Goal: Task Accomplishment & Management: Manage account settings

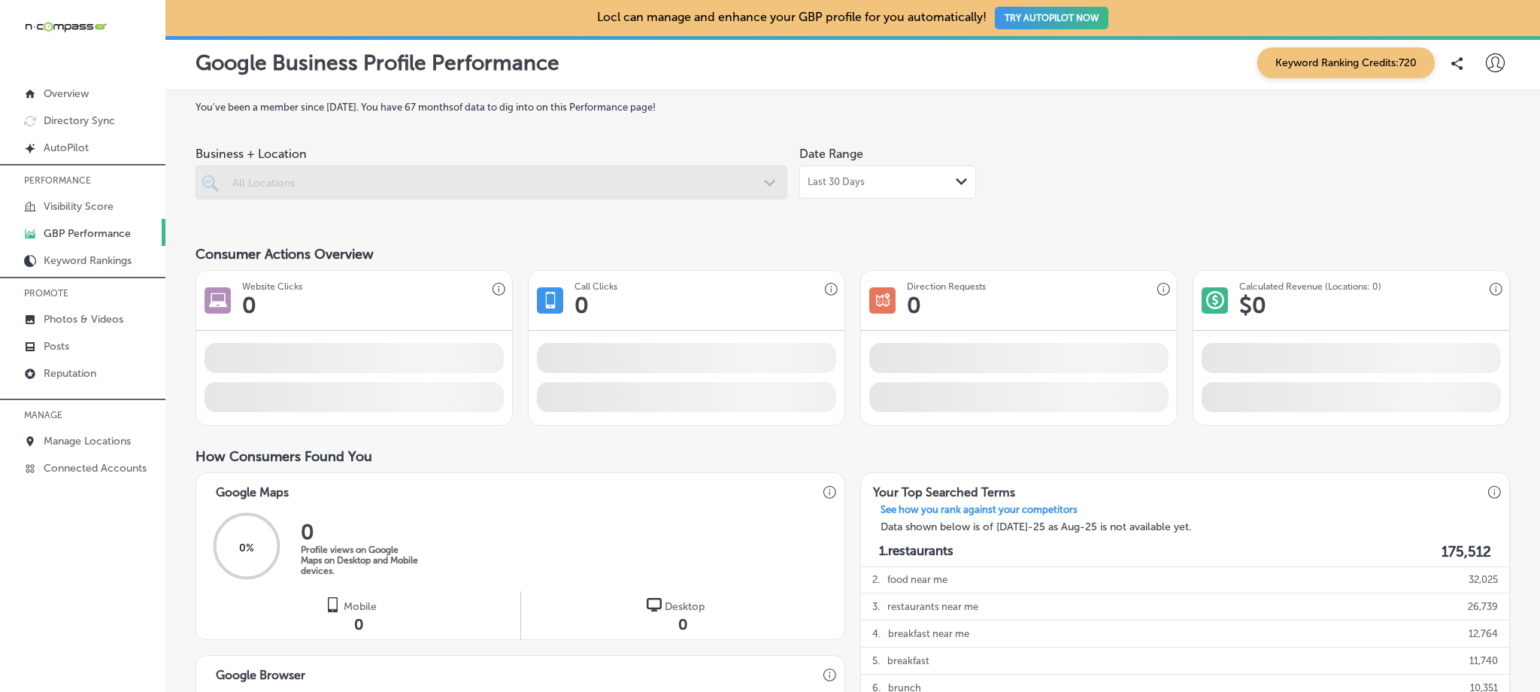
scroll to position [35, 0]
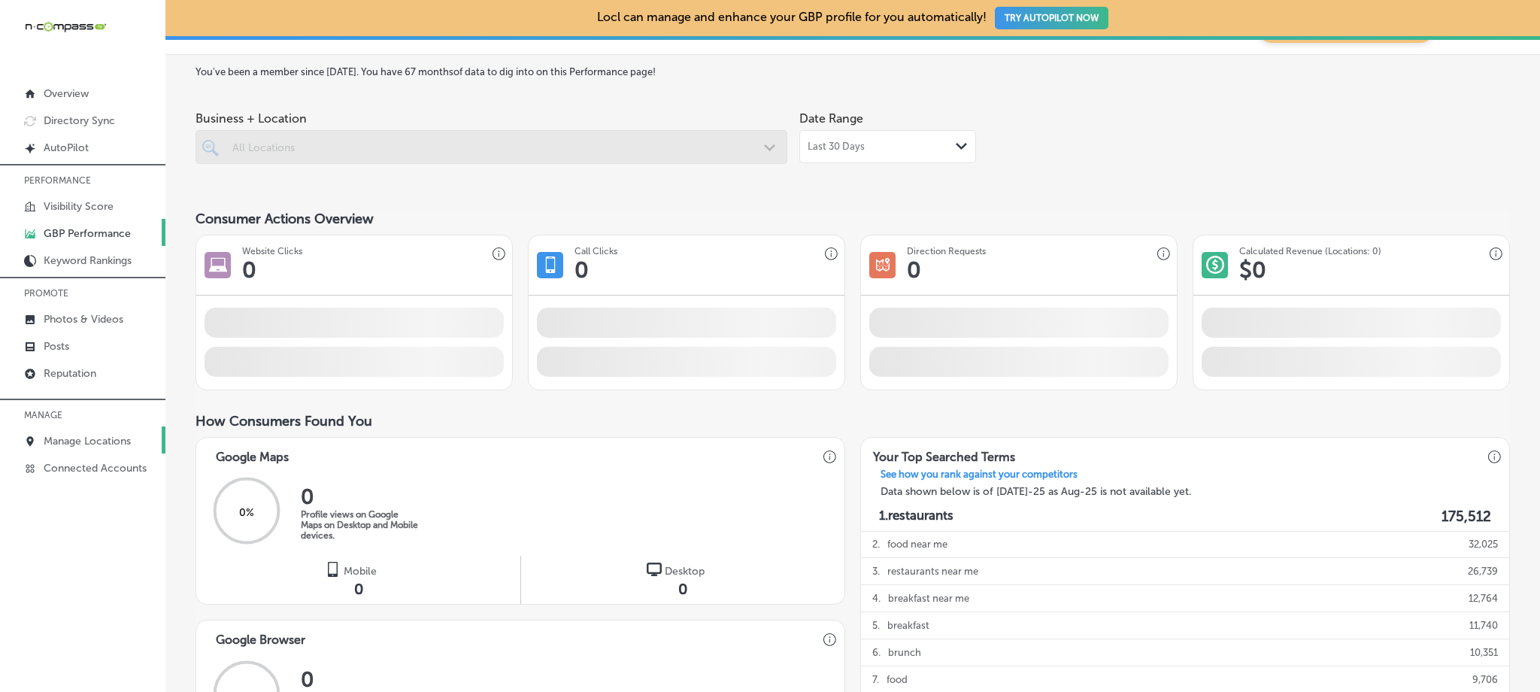
click at [105, 435] on p "Manage Locations" at bounding box center [87, 441] width 87 height 13
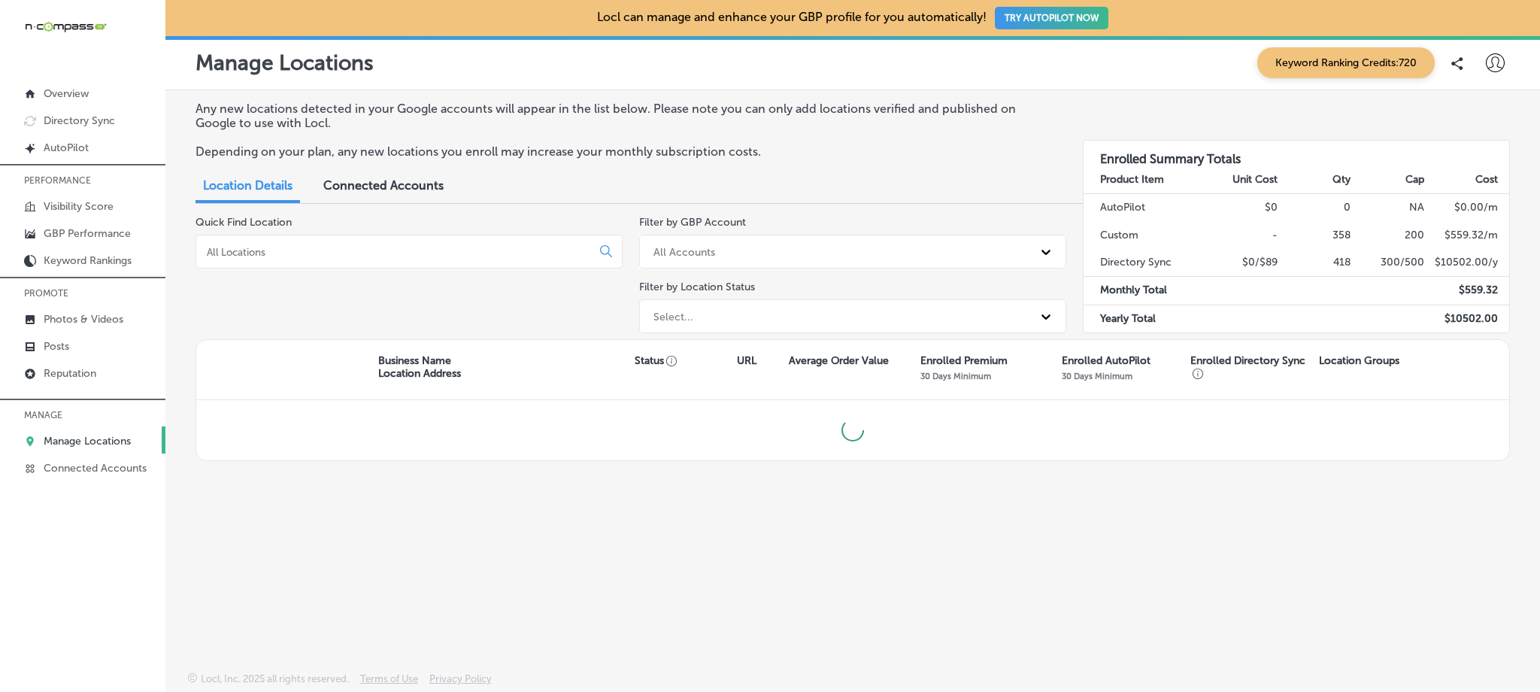
click at [490, 245] on input at bounding box center [396, 252] width 383 height 14
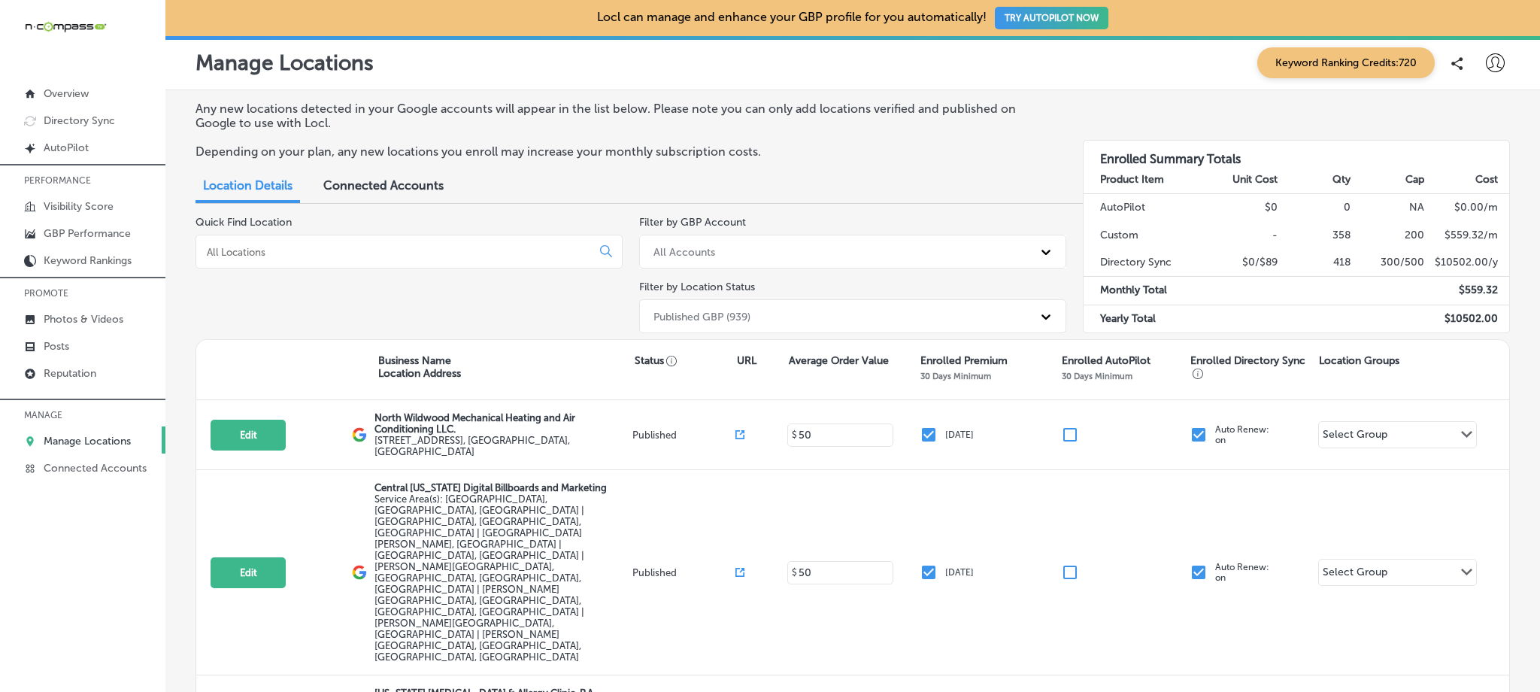
click at [433, 258] on div at bounding box center [409, 252] width 427 height 34
click at [425, 247] on input at bounding box center [396, 252] width 383 height 14
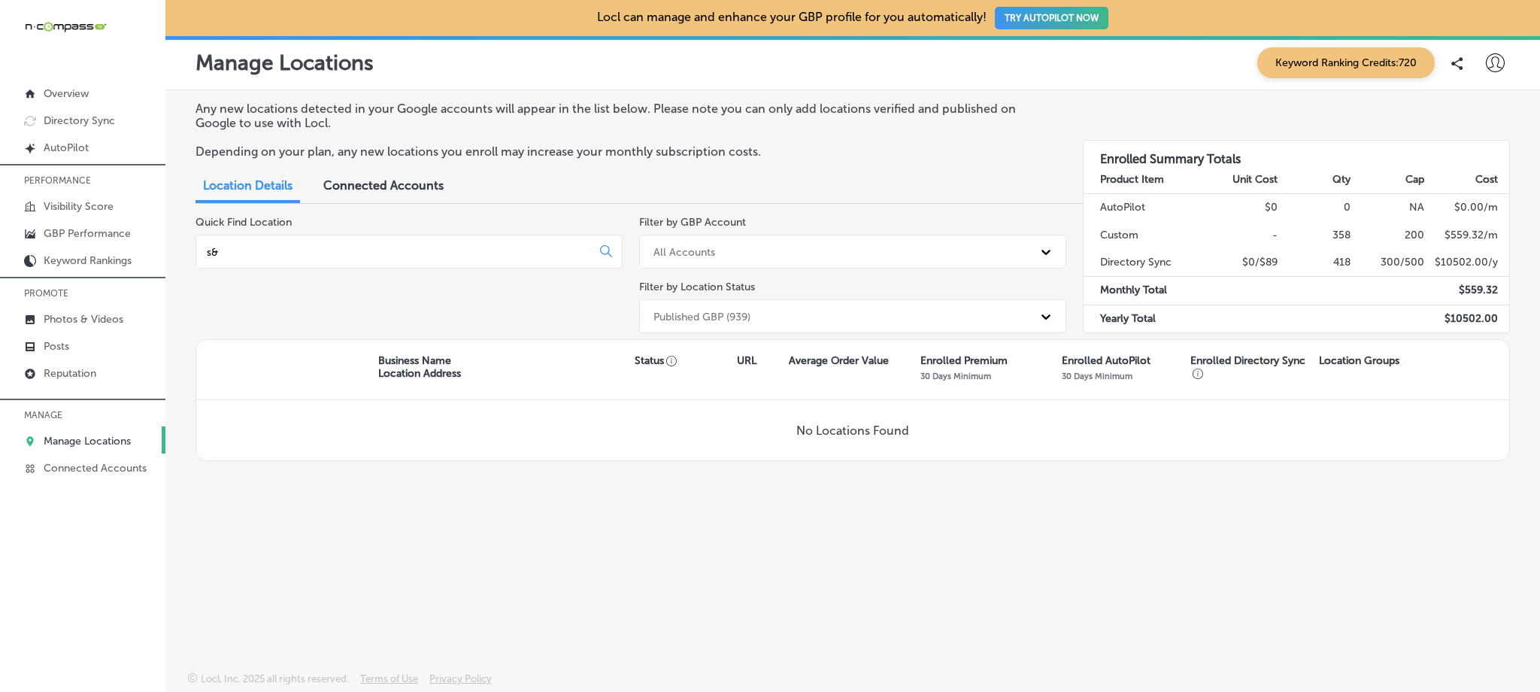
type input "s"
